Goal: Task Accomplishment & Management: Use online tool/utility

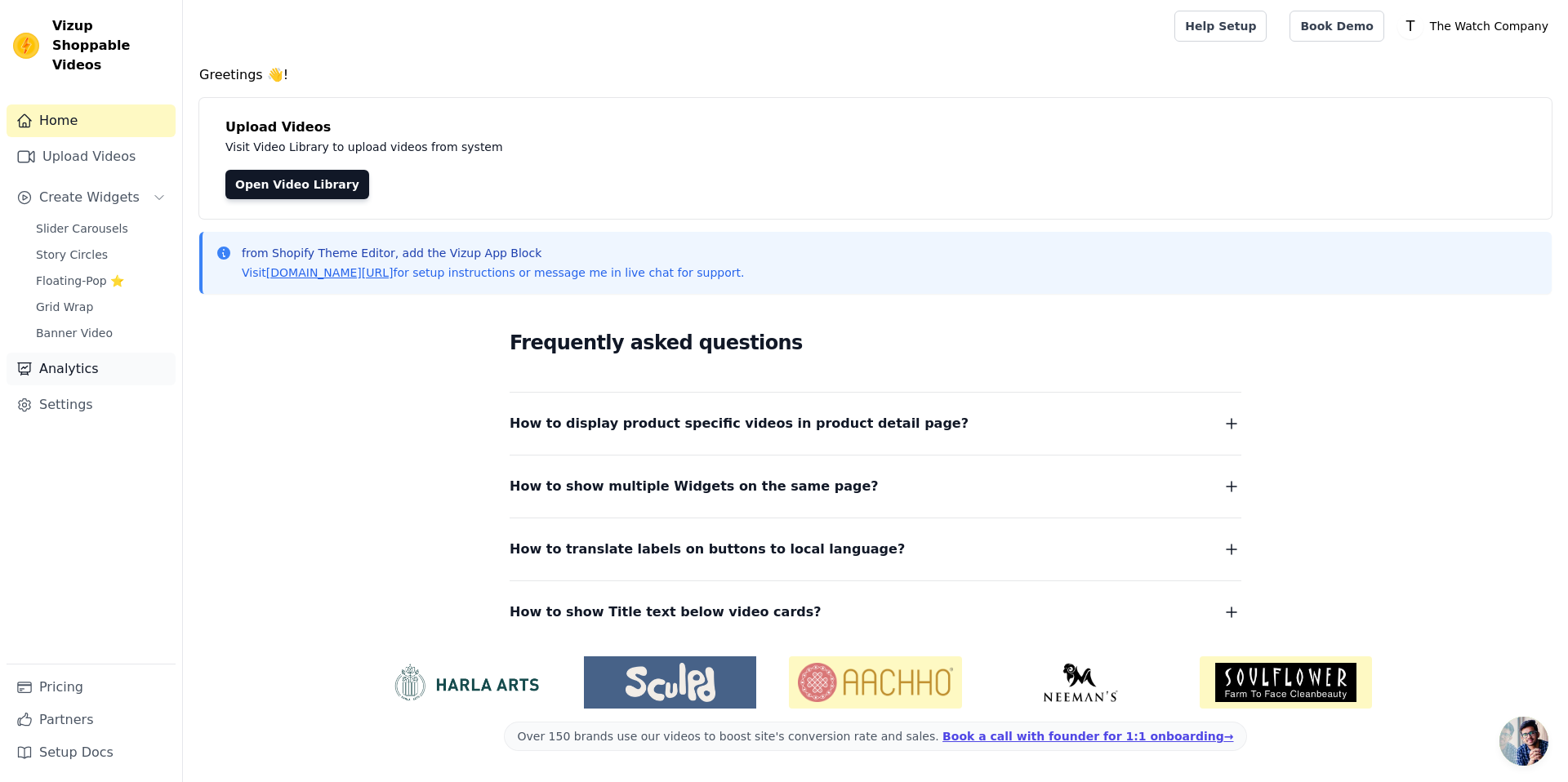
click at [68, 353] on link "Analytics" at bounding box center [91, 369] width 169 height 33
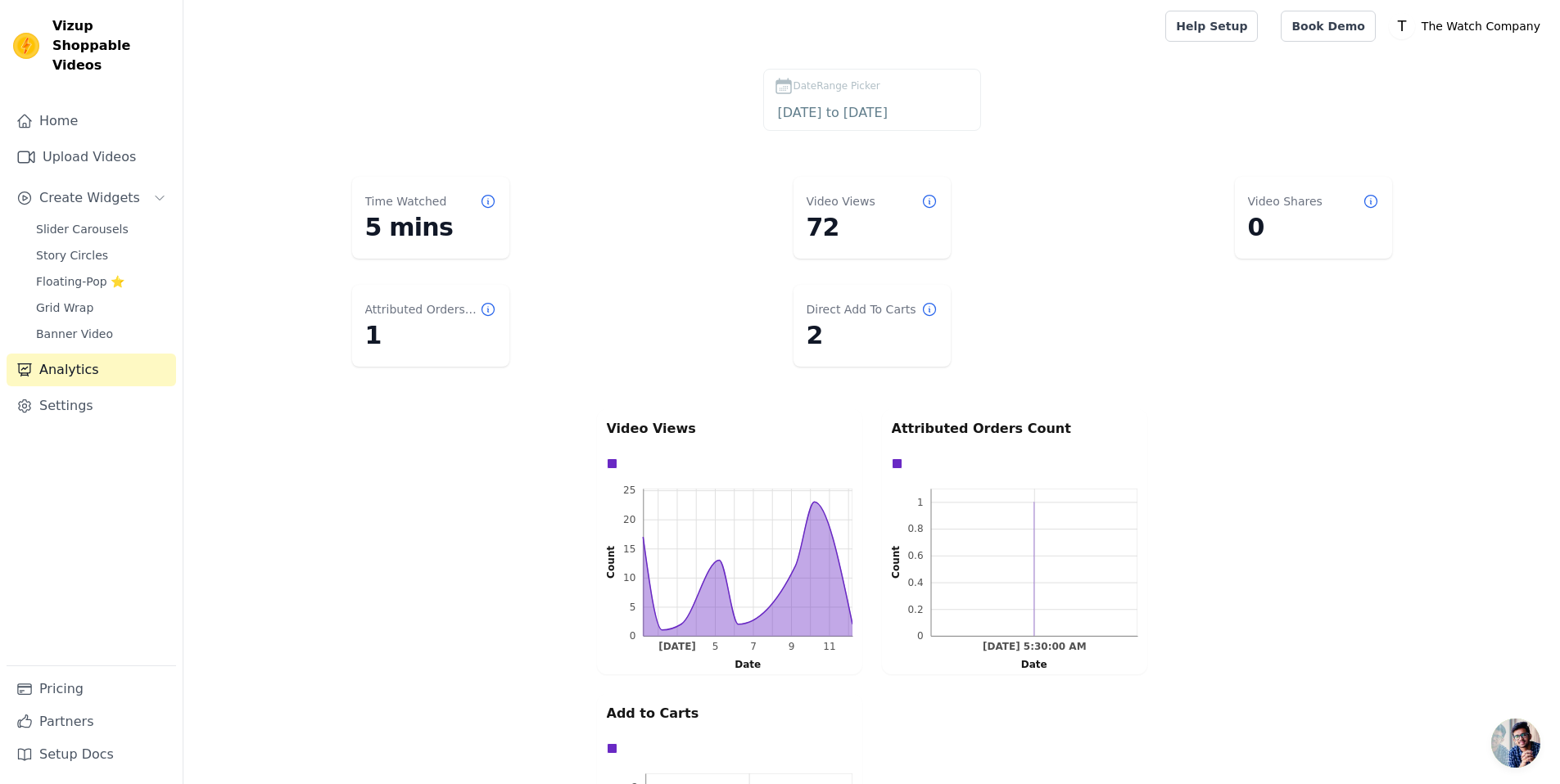
click at [815, 327] on dd "2" at bounding box center [872, 336] width 131 height 29
click at [814, 327] on dd "2" at bounding box center [872, 336] width 131 height 29
click at [923, 305] on icon at bounding box center [929, 309] width 16 height 16
click at [89, 221] on span "Slider Carousels" at bounding box center [82, 228] width 93 height 16
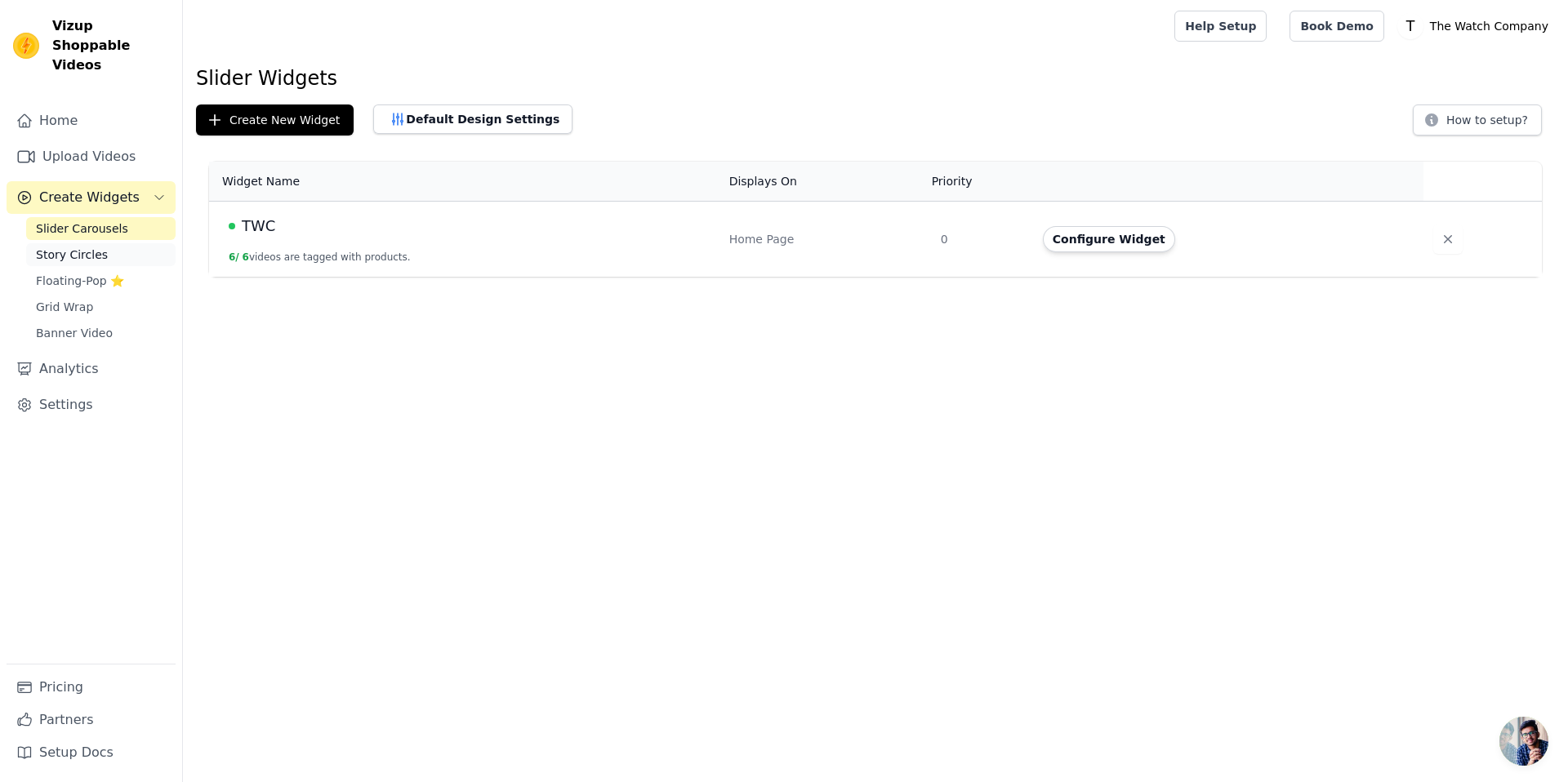
click at [92, 247] on span "Story Circles" at bounding box center [72, 255] width 72 height 16
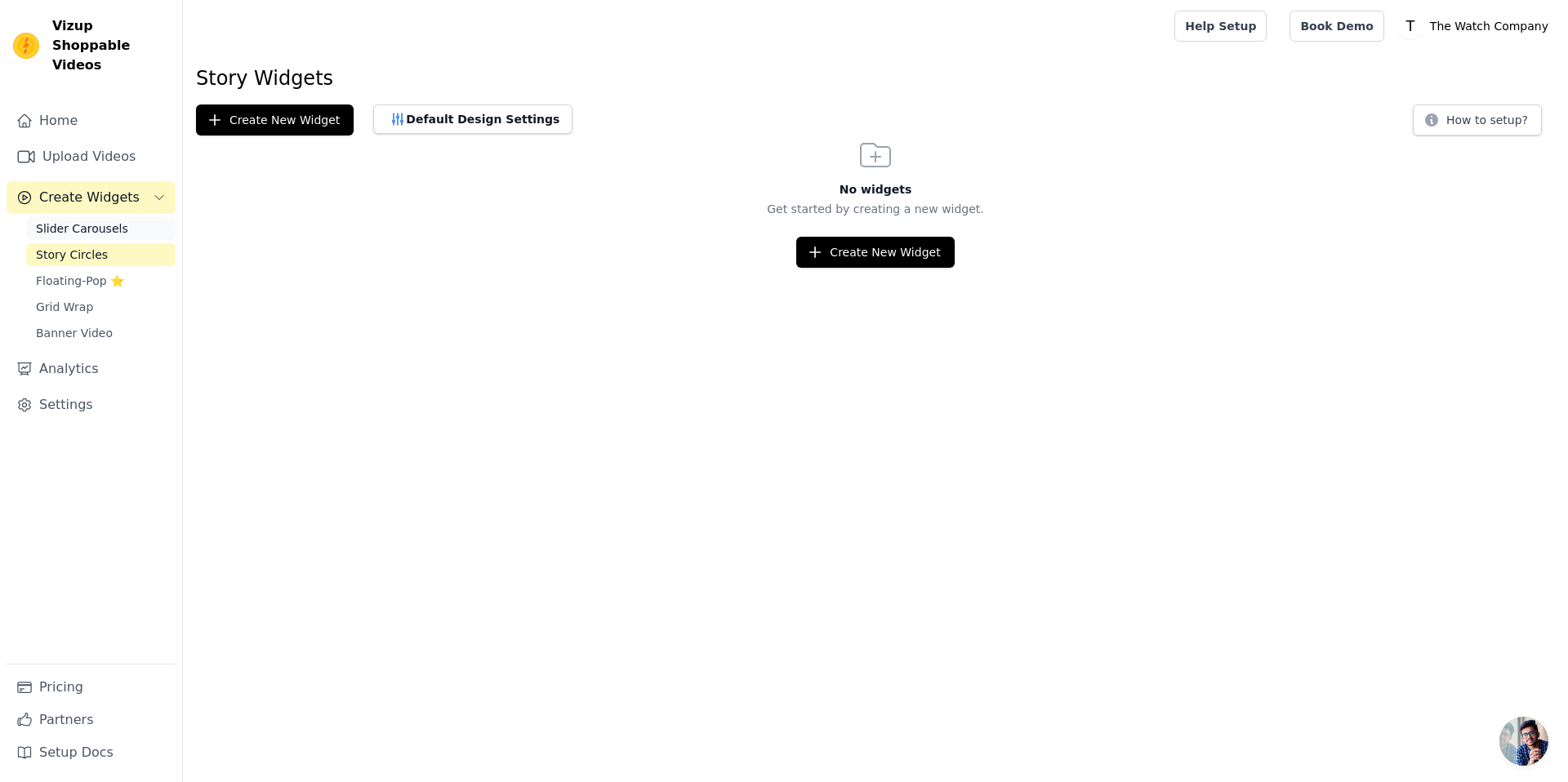
click at [96, 220] on span "Slider Carousels" at bounding box center [82, 228] width 92 height 16
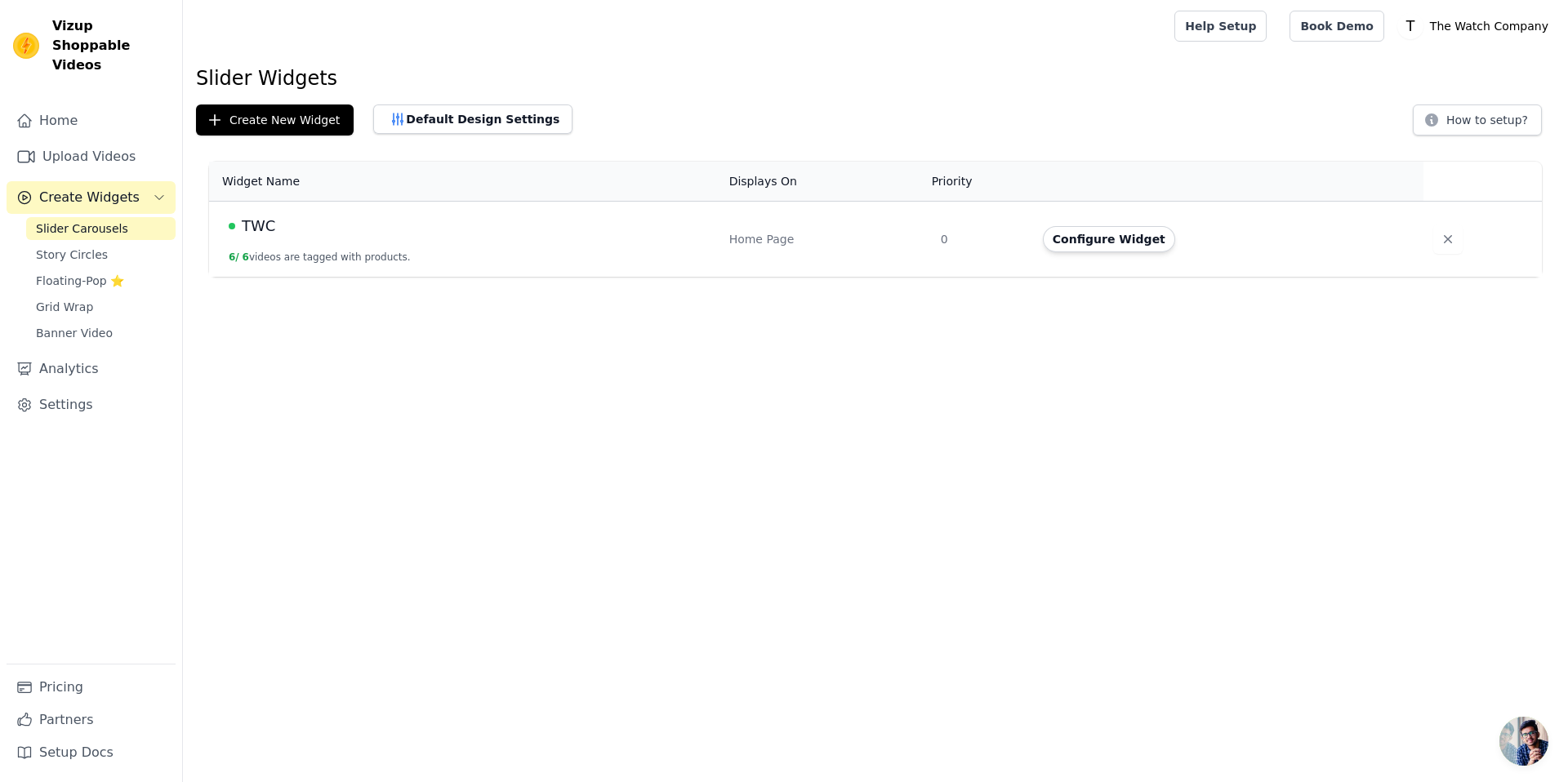
click at [432, 241] on td "TWC 6 / 6 videos are tagged with products." at bounding box center [463, 240] width 510 height 76
click at [266, 227] on span "TWC" at bounding box center [258, 226] width 34 height 22
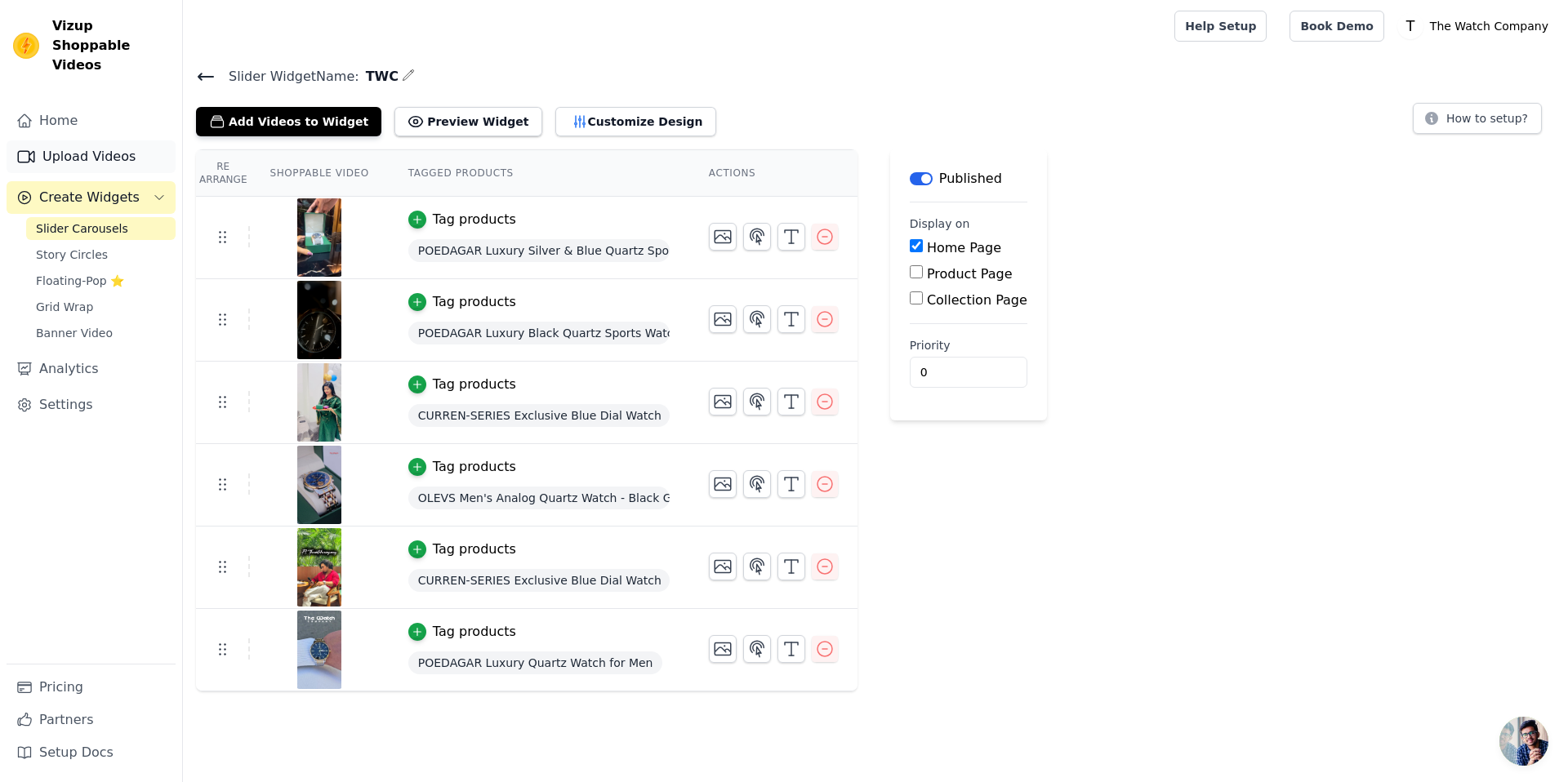
click at [84, 141] on link "Upload Videos" at bounding box center [91, 157] width 169 height 33
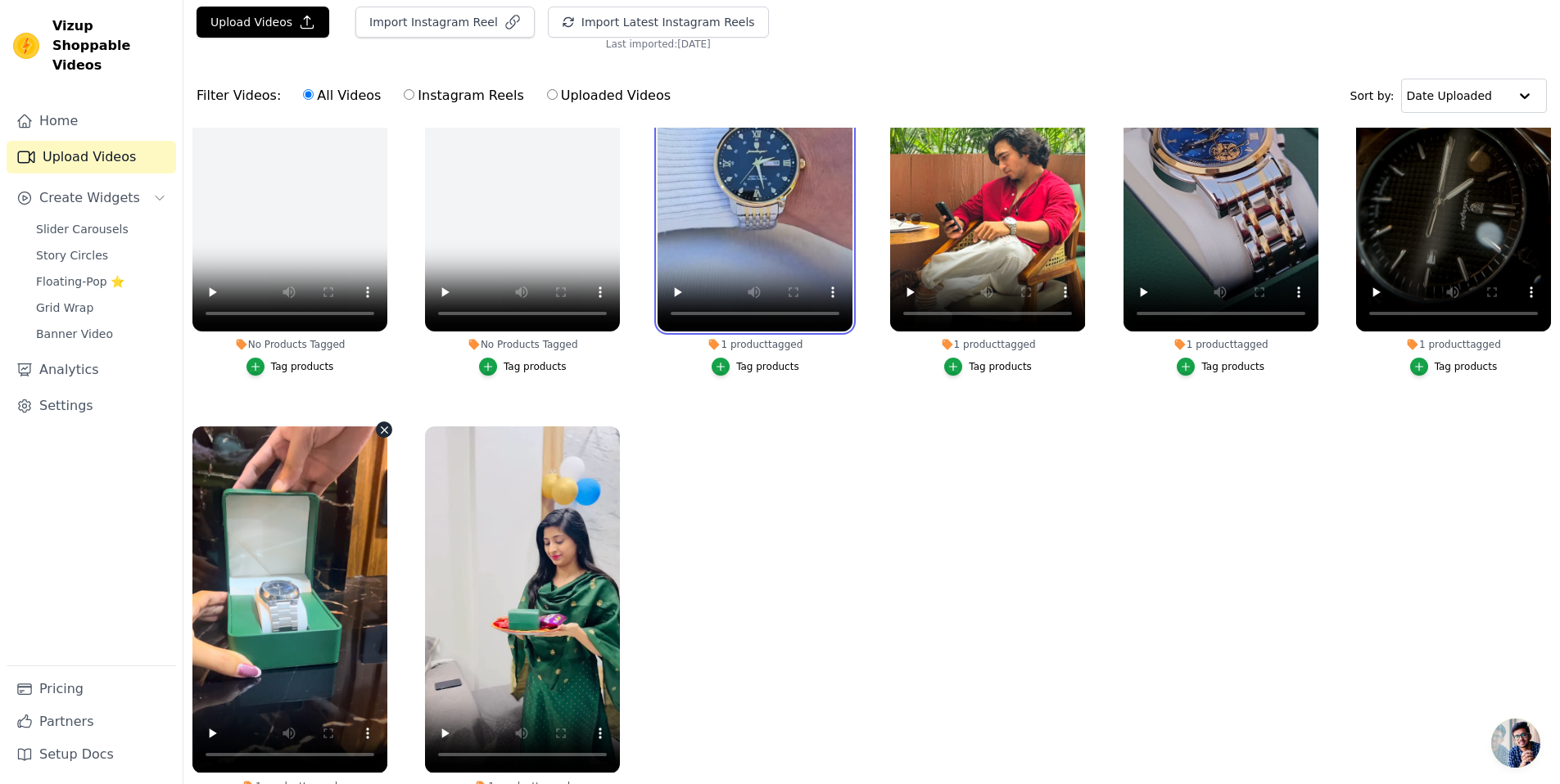
scroll to position [167, 0]
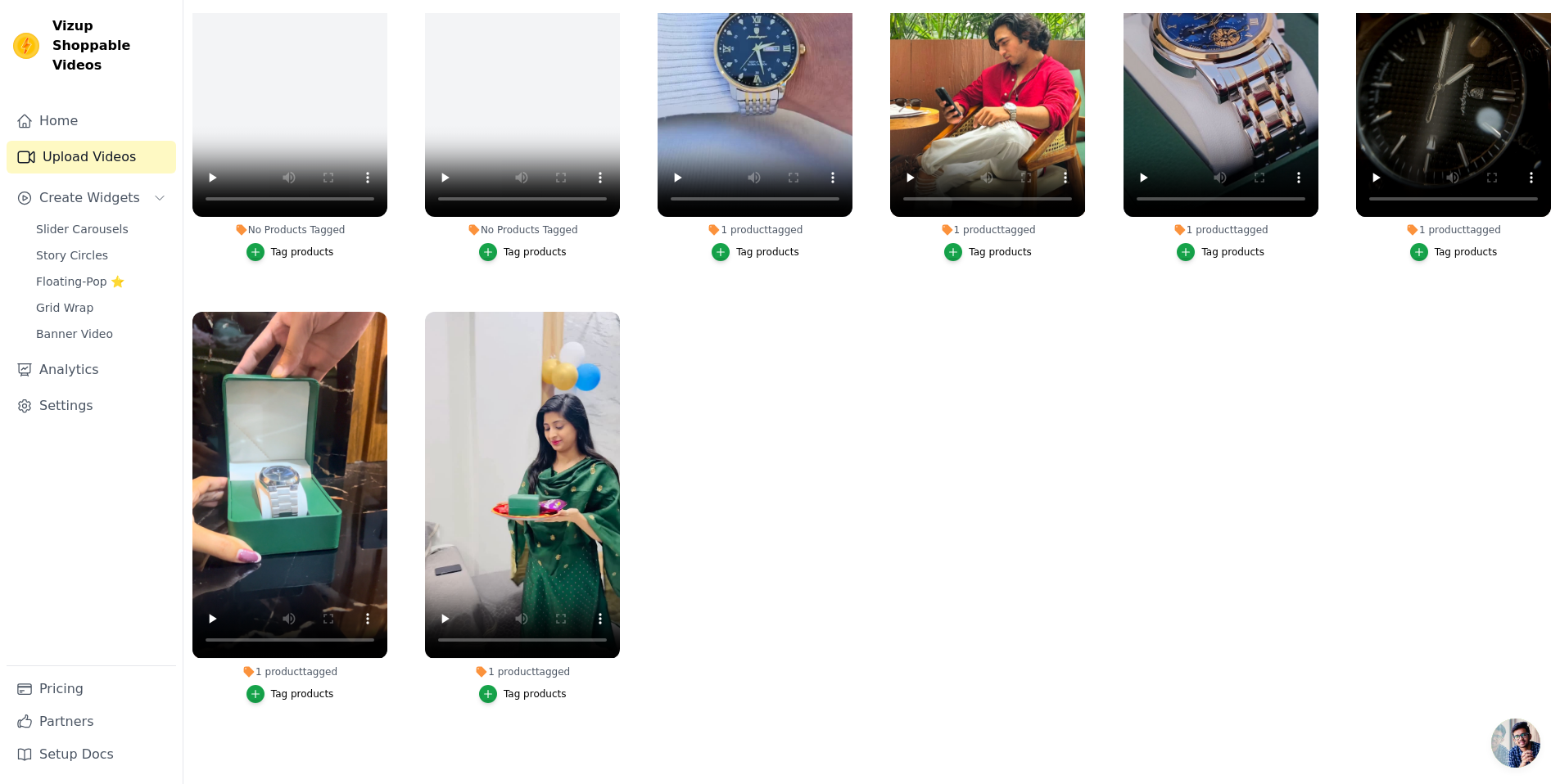
click at [300, 688] on div "Tag products" at bounding box center [302, 694] width 63 height 13
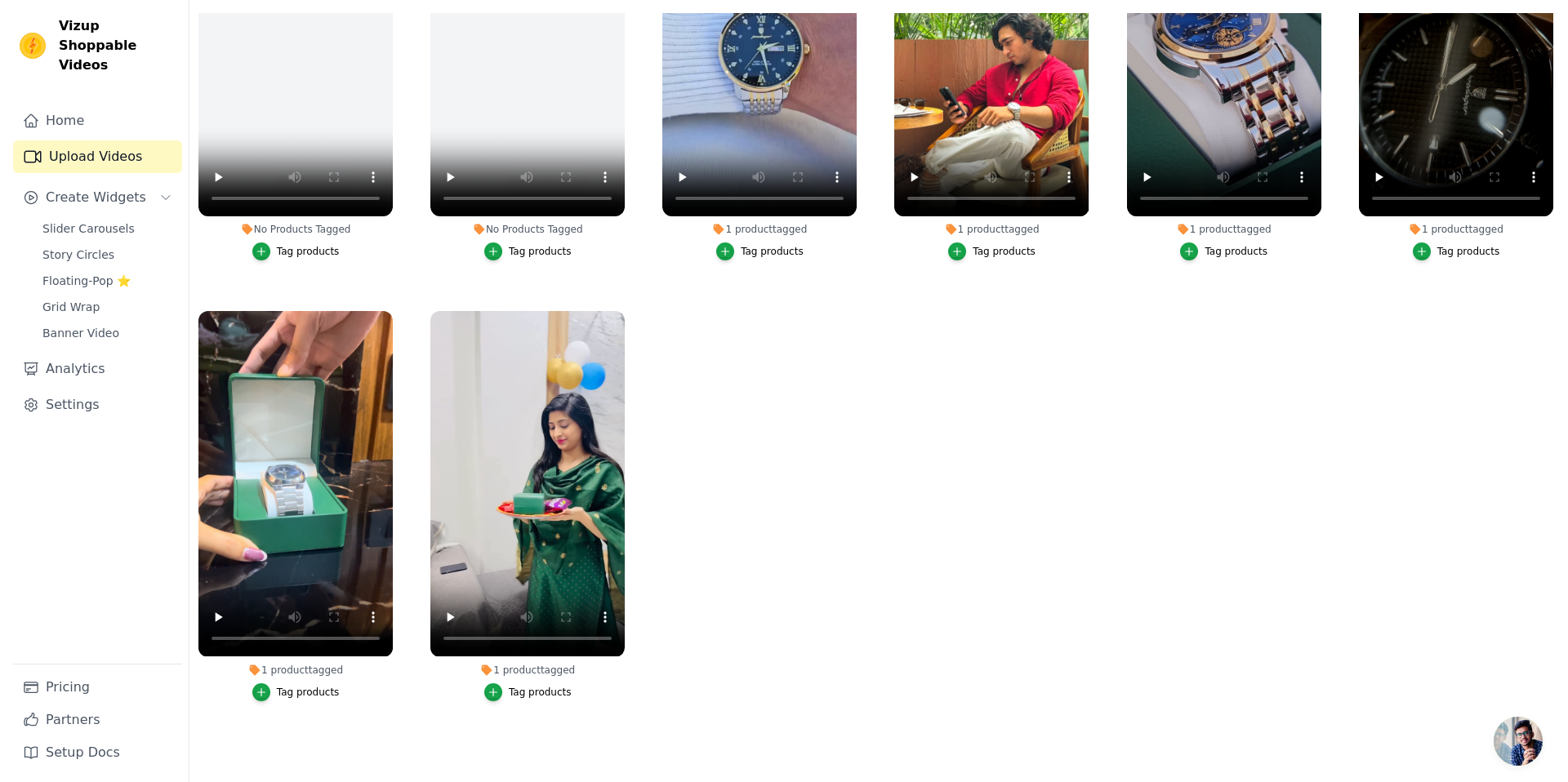
scroll to position [0, 0]
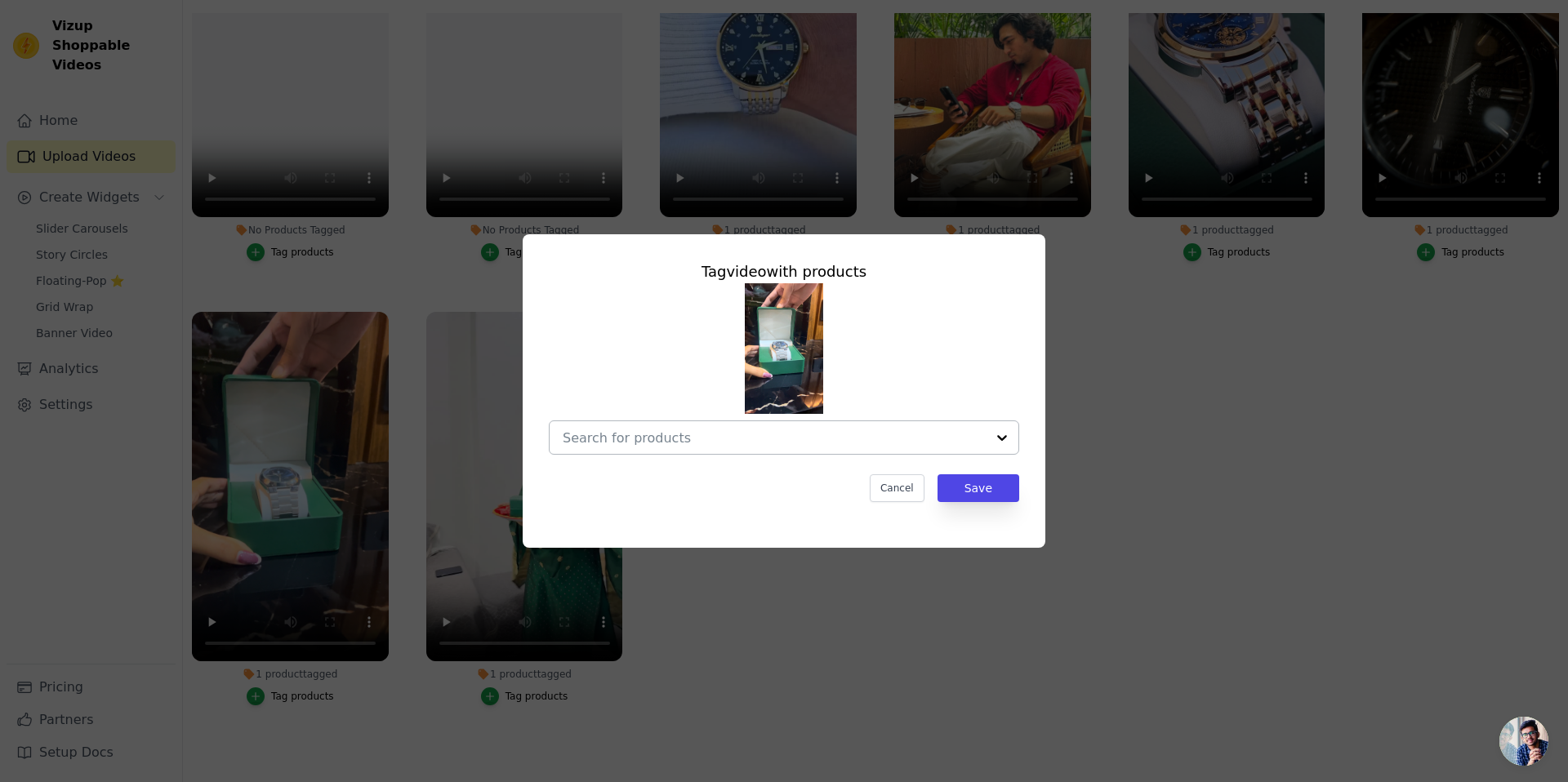
click at [714, 438] on input "1 product tagged Tag video with products Cancel Save Tag products" at bounding box center [774, 438] width 423 height 16
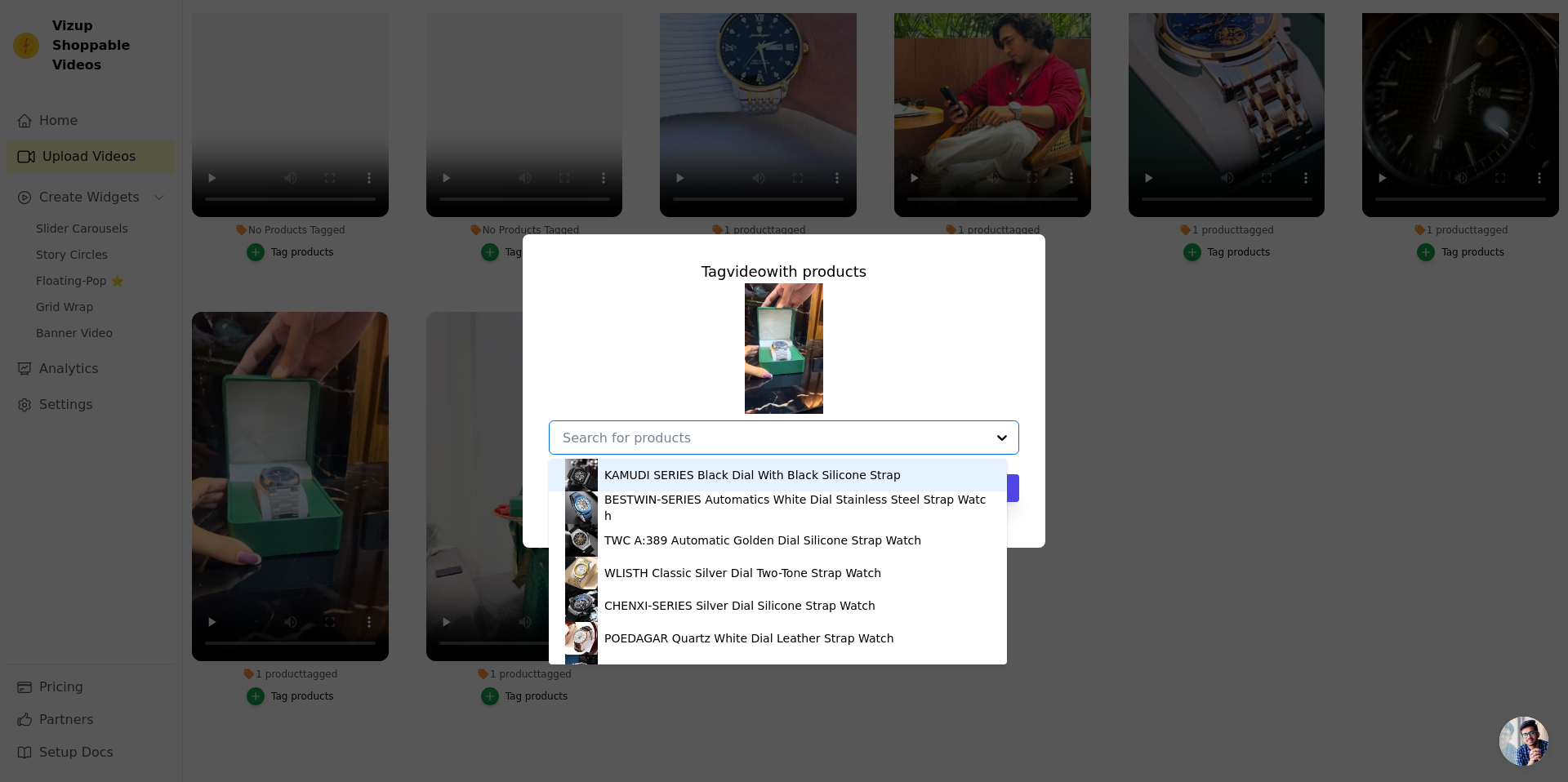
paste input "POEDAGAR Luxury Quartz Watch for Men"
type input "POEDAGAR Luxury Quartz Watch for Men"
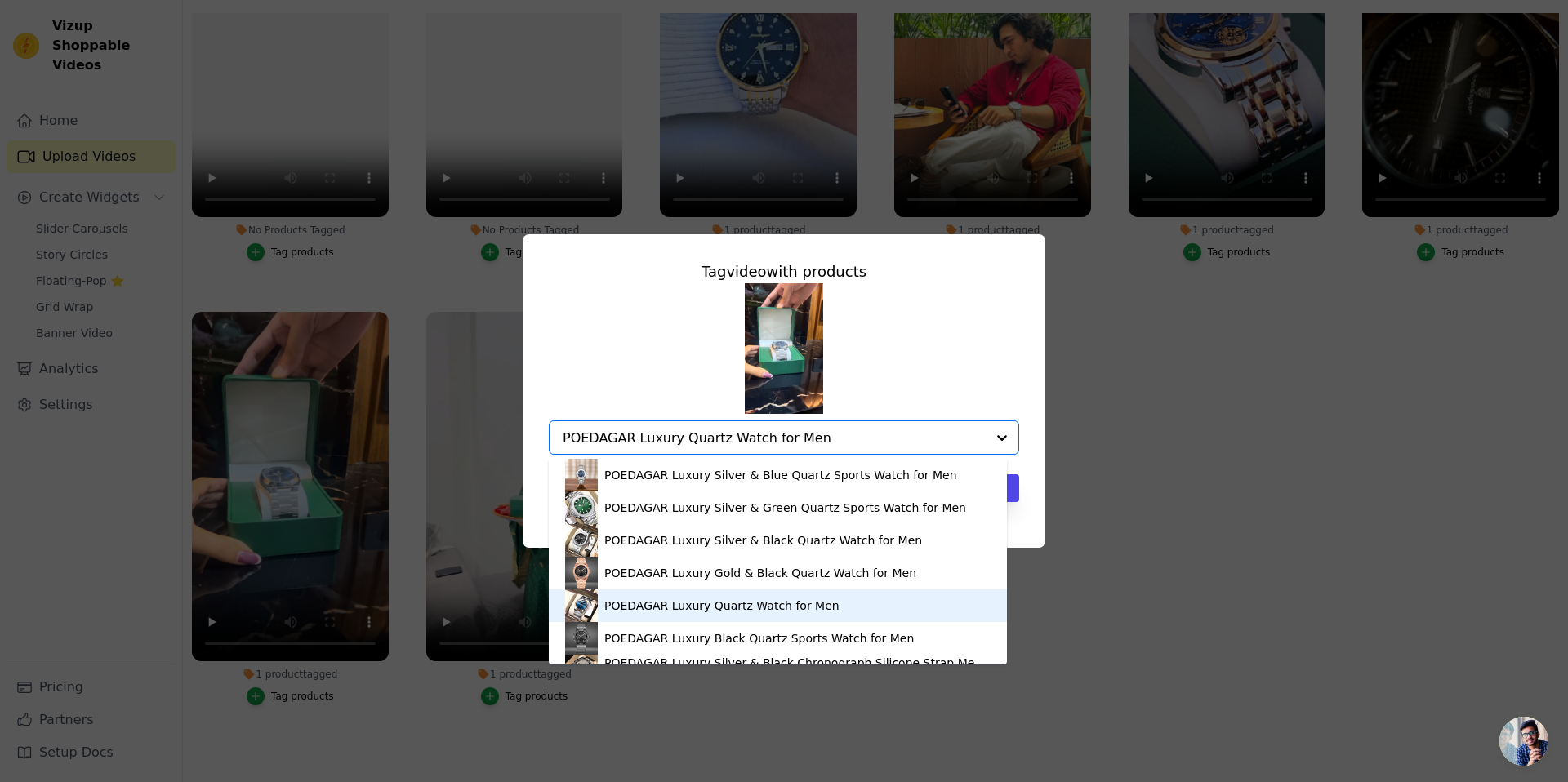
click at [778, 602] on div "POEDAGAR Luxury Quartz Watch for Men" at bounding box center [721, 606] width 235 height 16
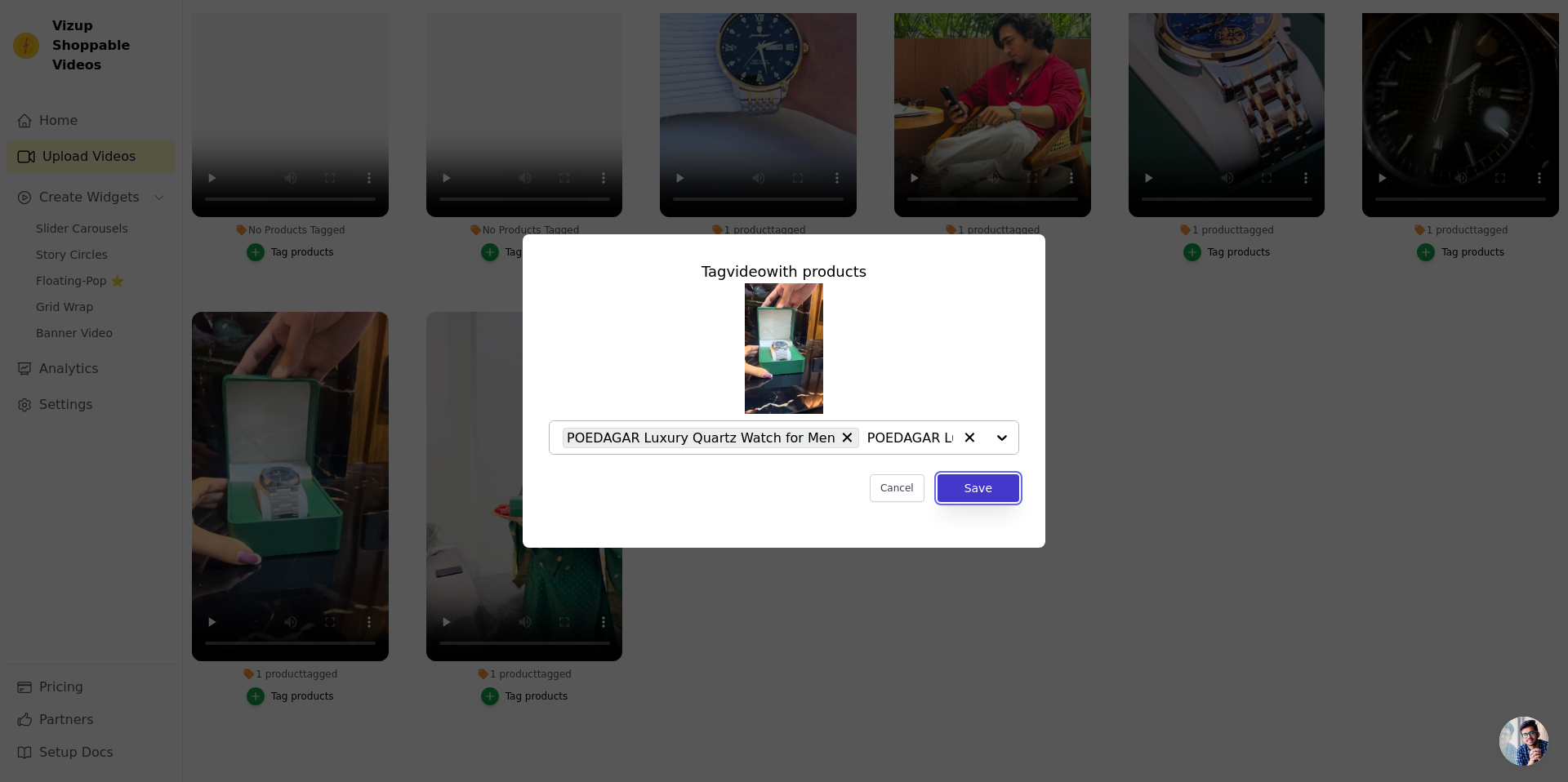
click at [948, 487] on button "Save" at bounding box center [978, 489] width 82 height 28
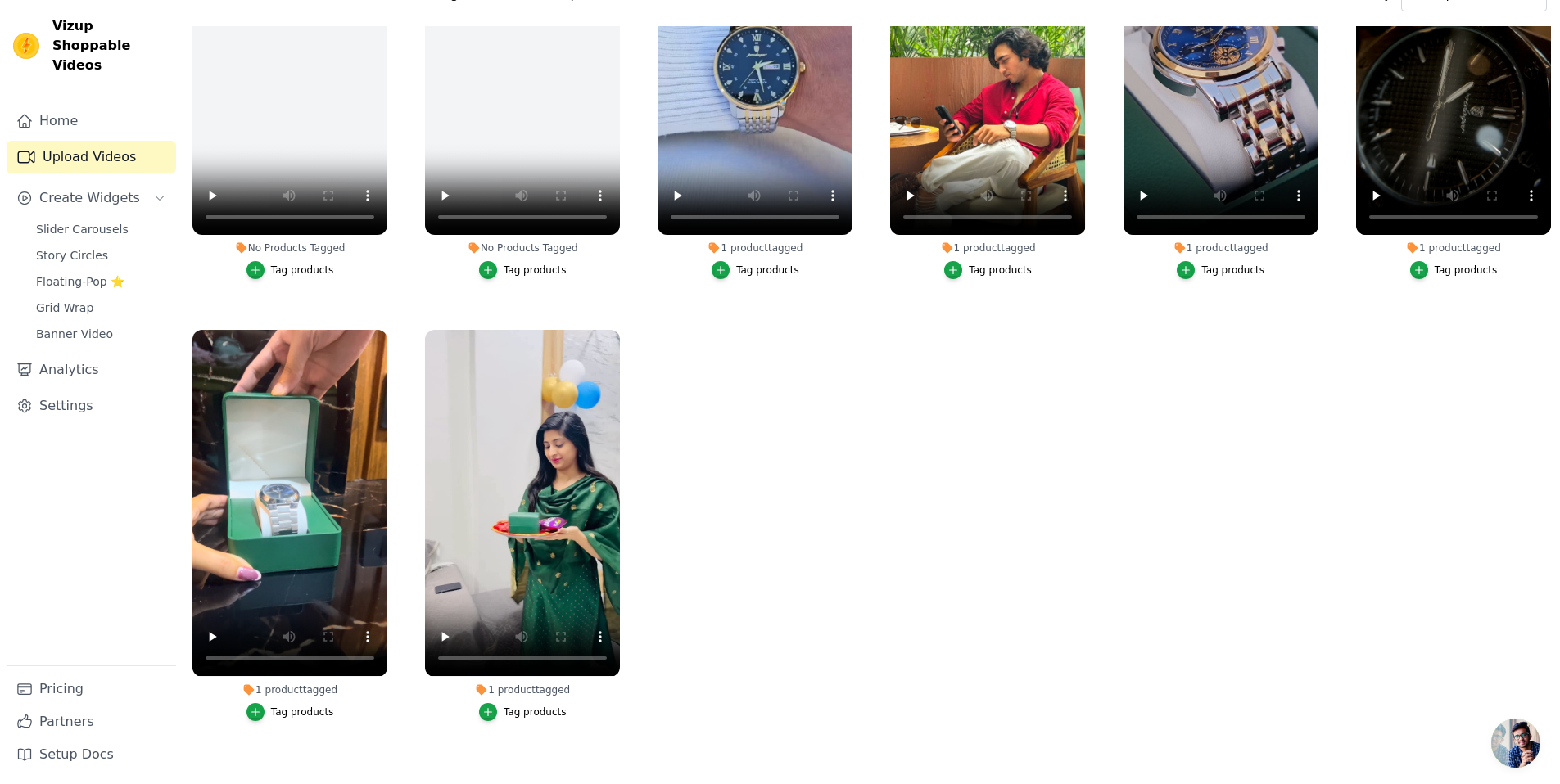
scroll to position [130, 0]
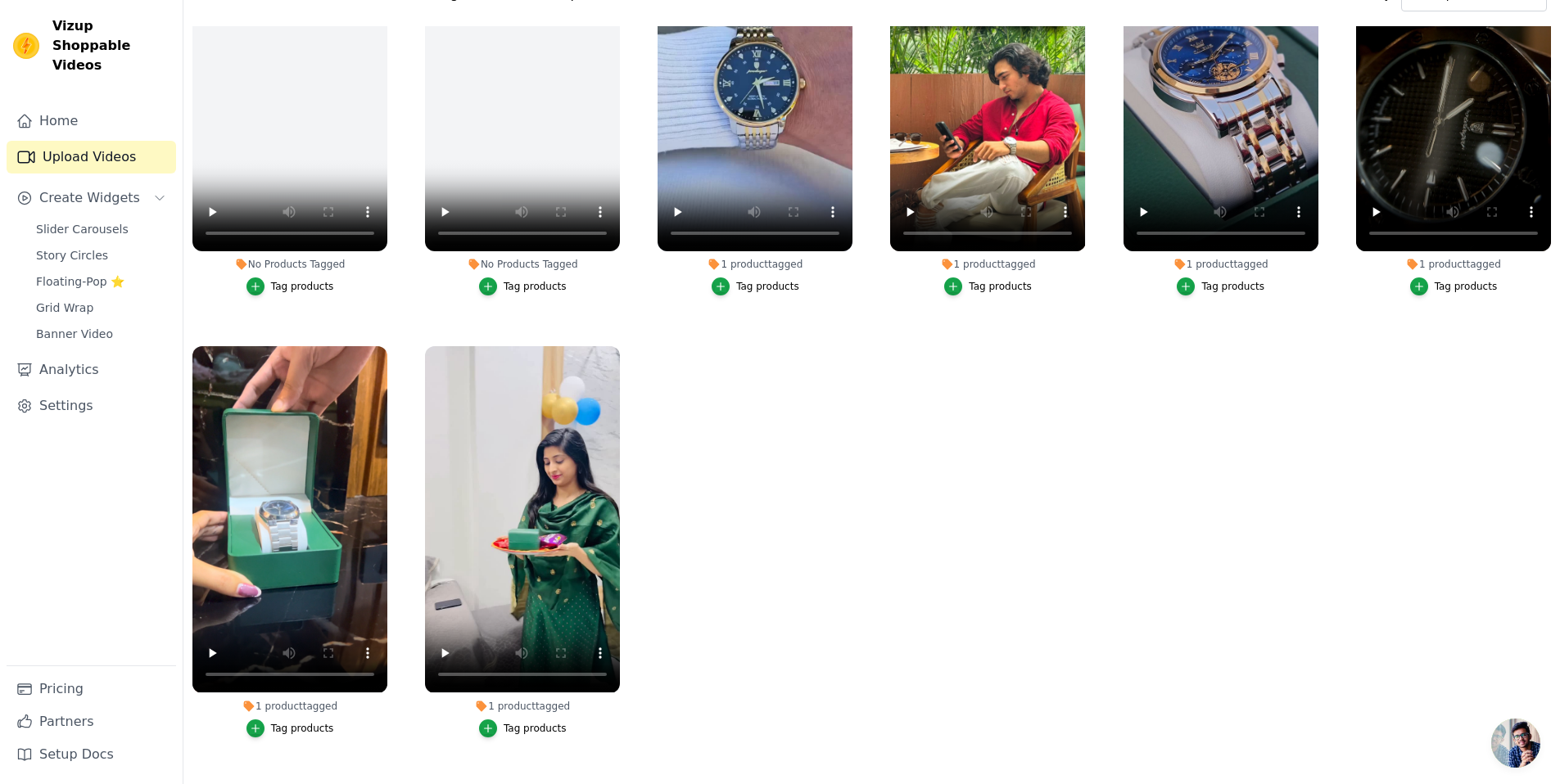
click at [741, 281] on div "Tag products" at bounding box center [768, 286] width 63 height 13
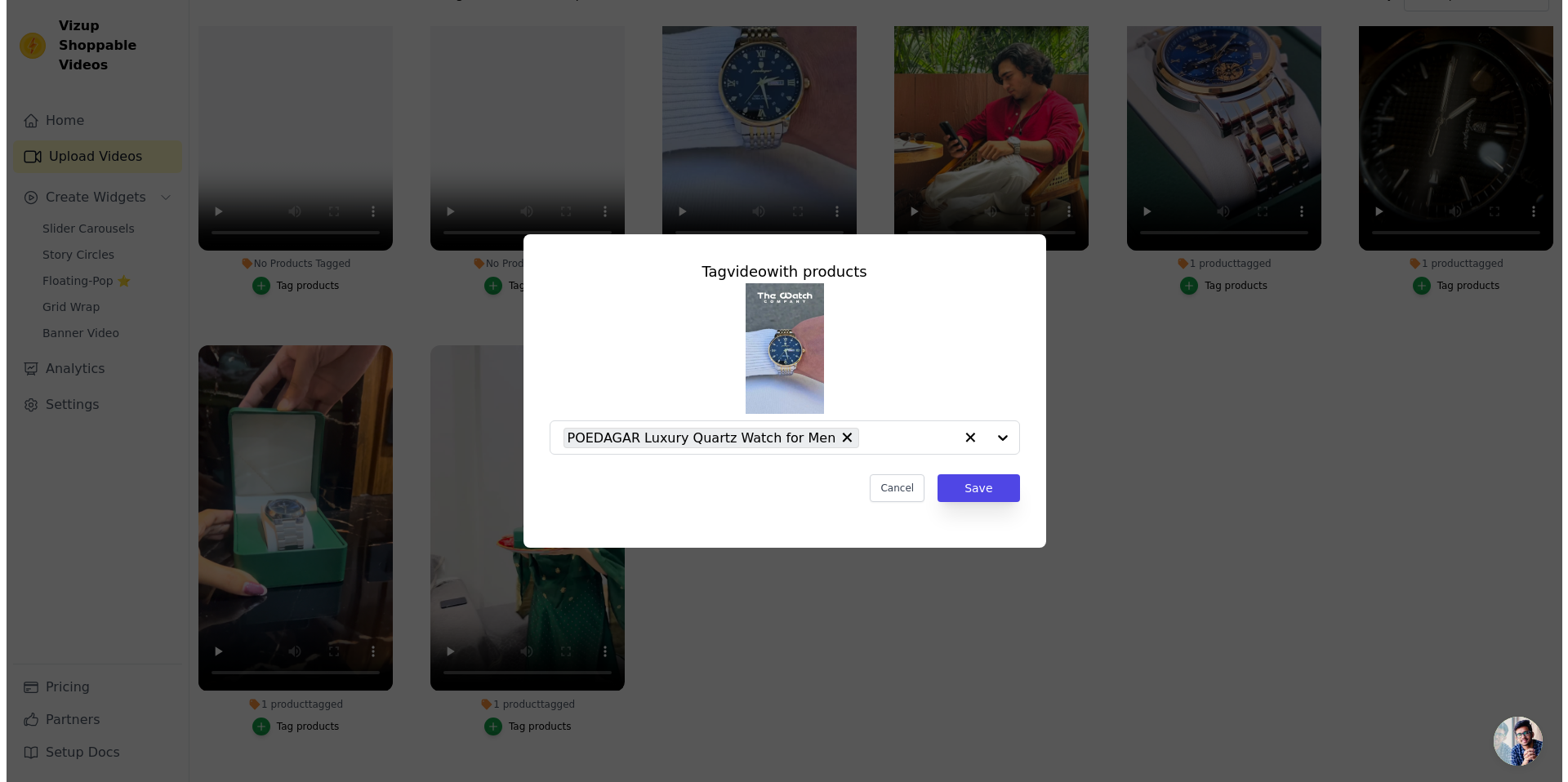
scroll to position [0, 0]
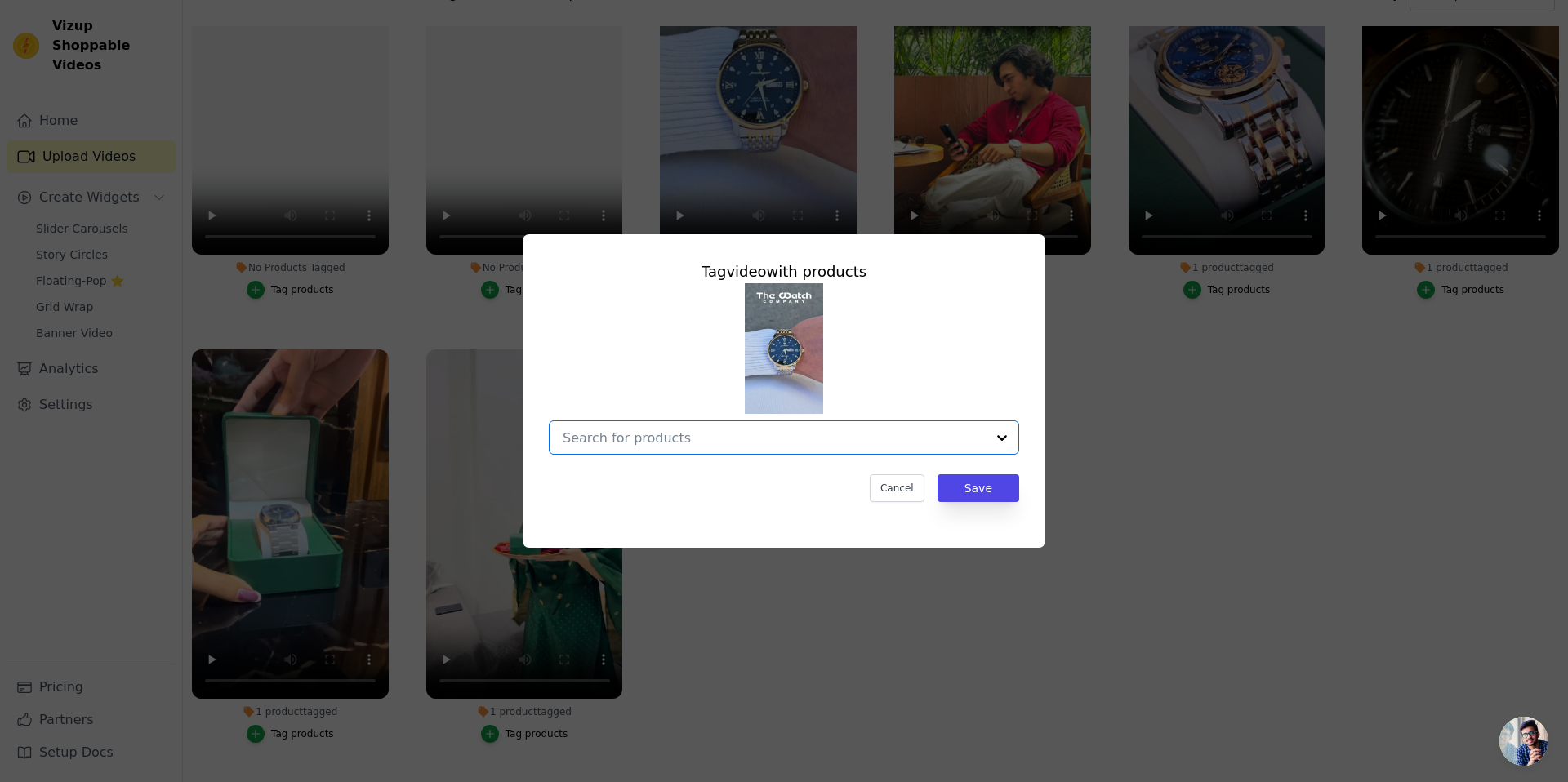
click at [667, 440] on input "1 product tagged Tag video with products Option undefined, selected. Select is …" at bounding box center [774, 438] width 423 height 16
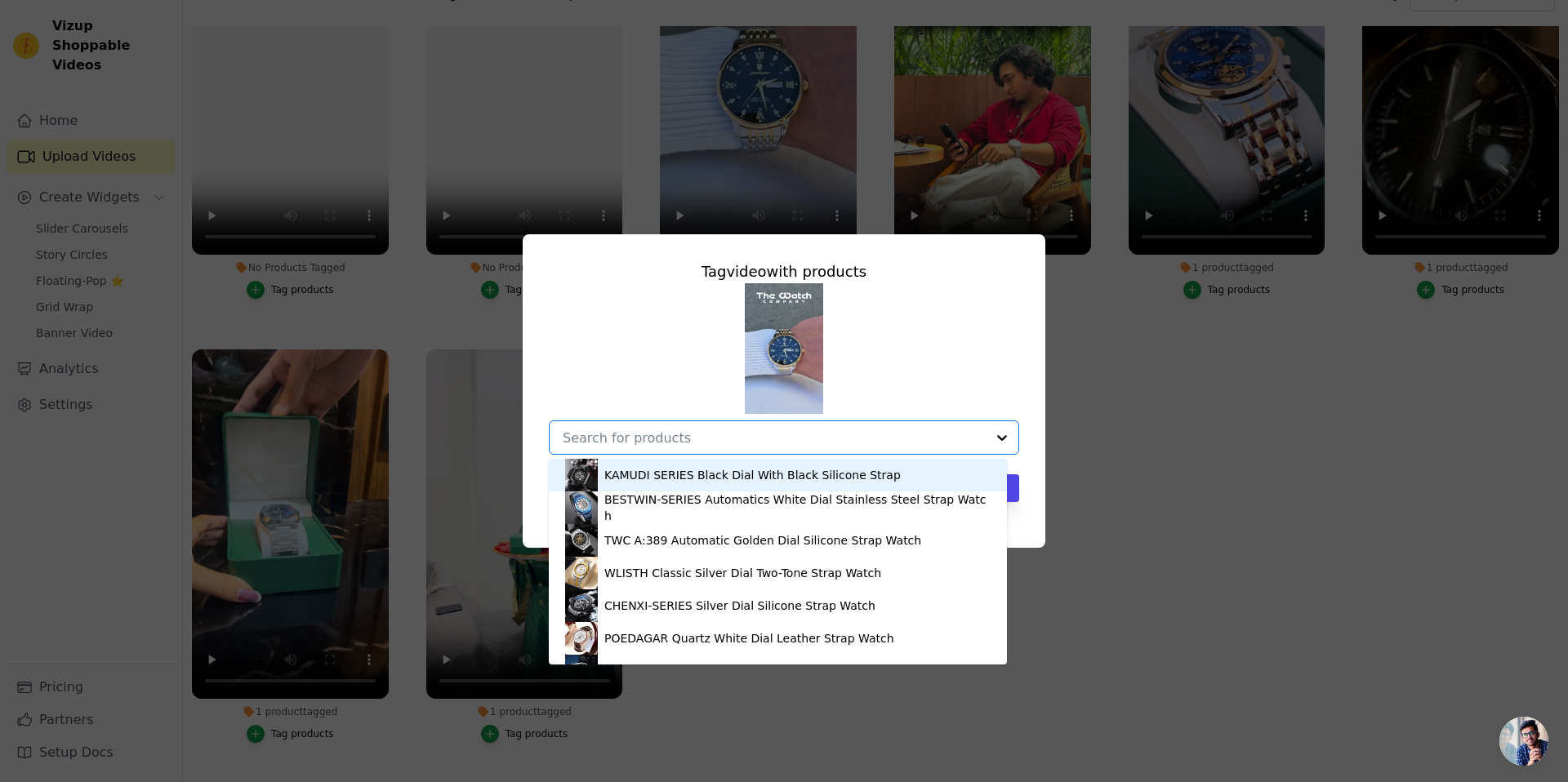
paste input "PODEAGAR Business Quartz Watch for Men"
type input "PODEAGAR Business Quartz Watch for Men"
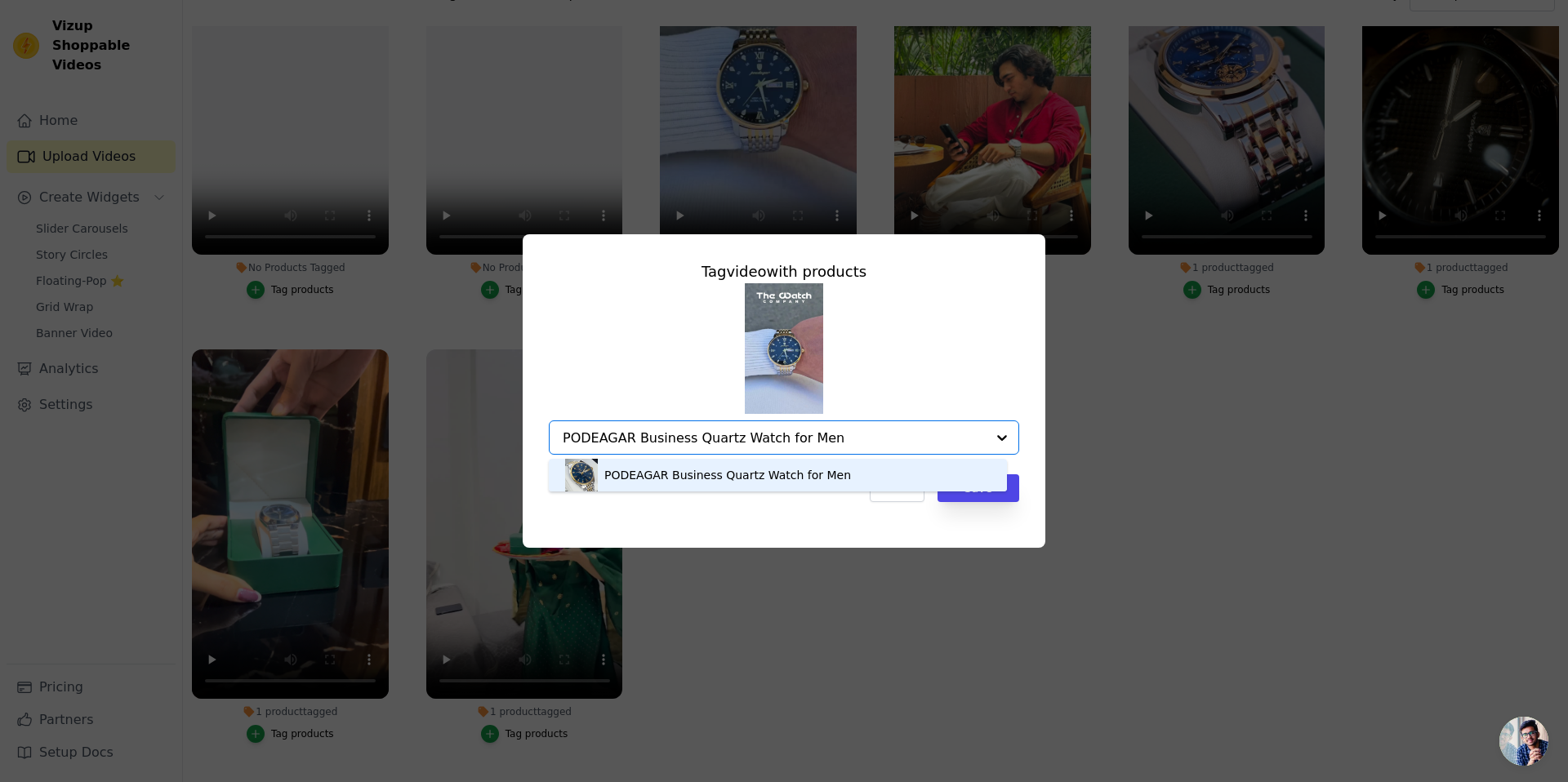
click at [705, 471] on div "PODEAGAR Business Quartz Watch for Men" at bounding box center [727, 475] width 247 height 16
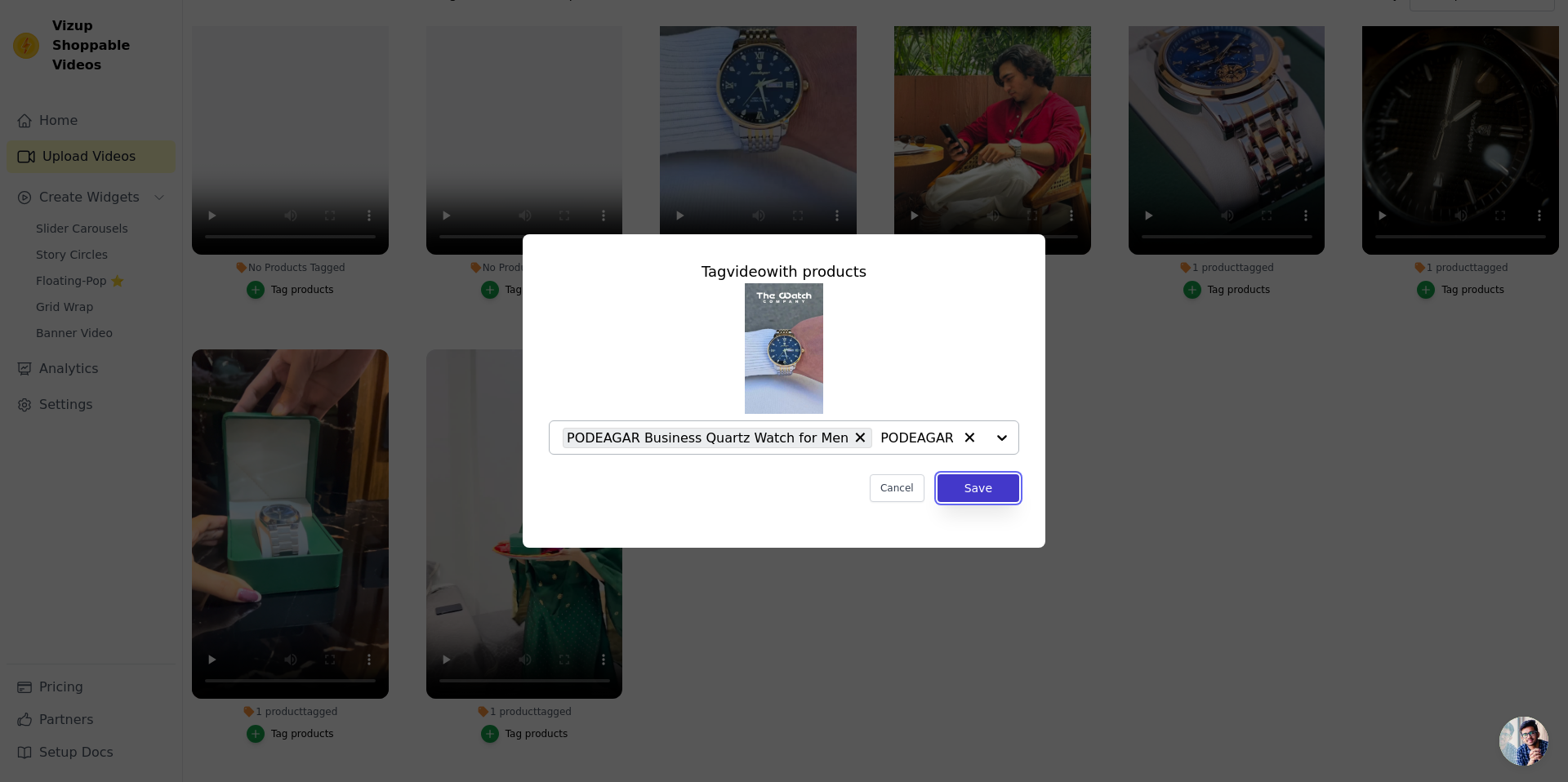
click at [966, 482] on button "Save" at bounding box center [978, 489] width 82 height 28
